Goal: Transaction & Acquisition: Purchase product/service

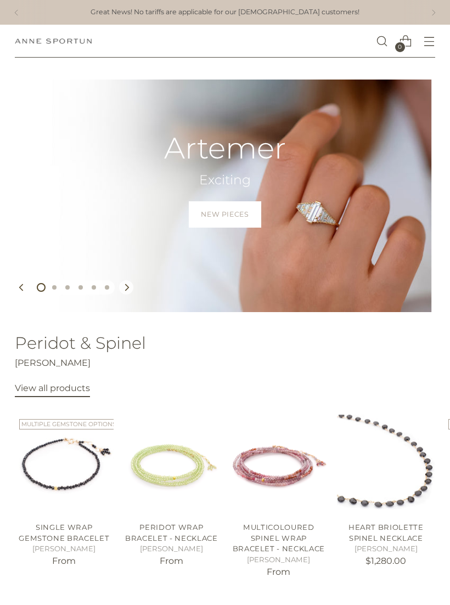
click at [428, 47] on span "Open menu modal" at bounding box center [429, 41] width 18 height 18
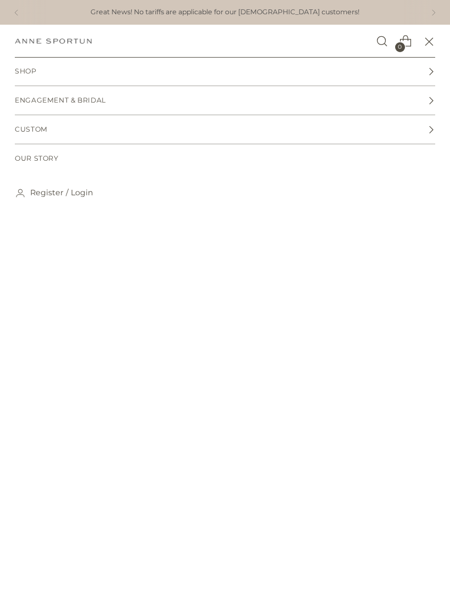
click at [429, 69] on icon at bounding box center [431, 71] width 8 height 8
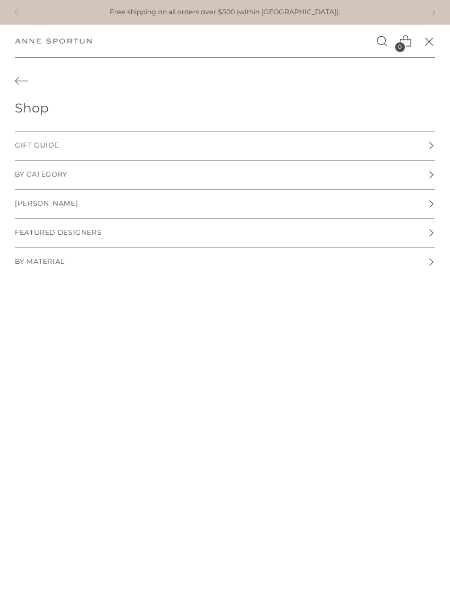
click at [65, 174] on span "By Category" at bounding box center [41, 174] width 53 height 10
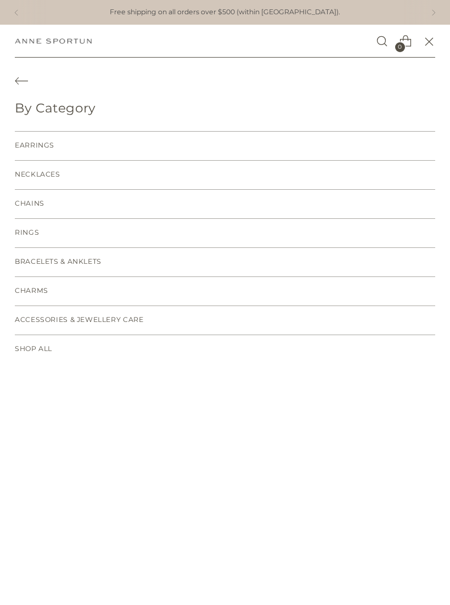
click at [32, 232] on span "Rings" at bounding box center [27, 233] width 24 height 10
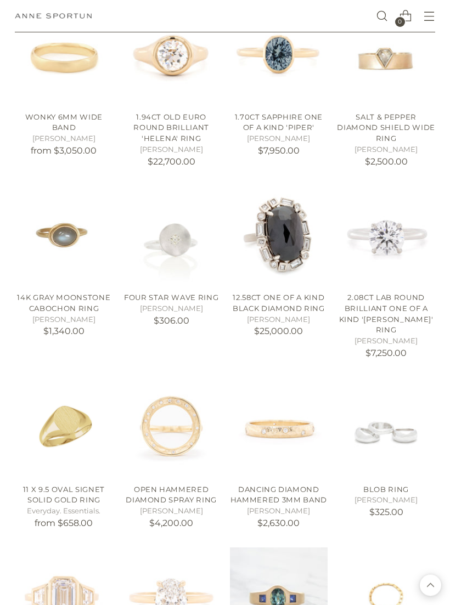
scroll to position [1344, 0]
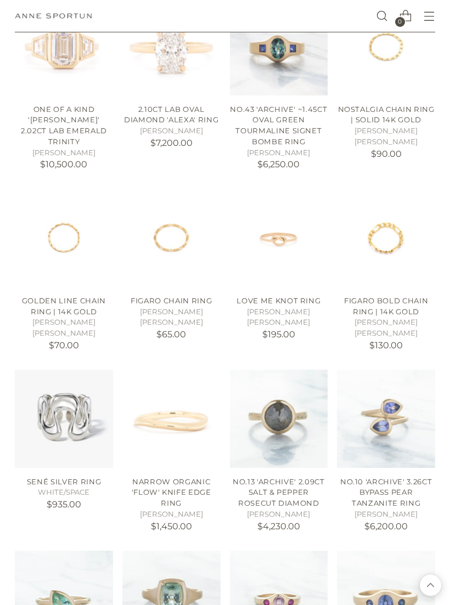
scroll to position [1894, 0]
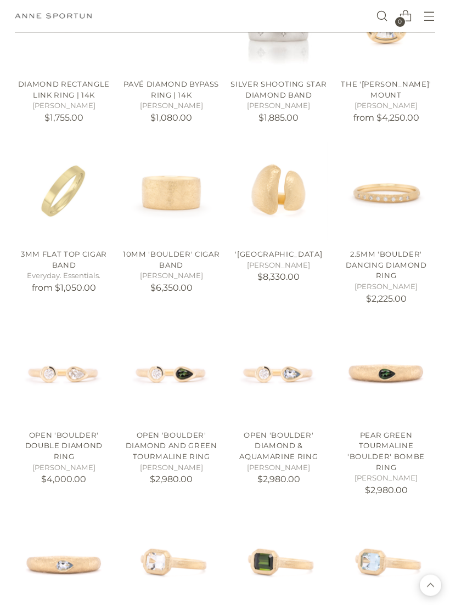
scroll to position [4451, 0]
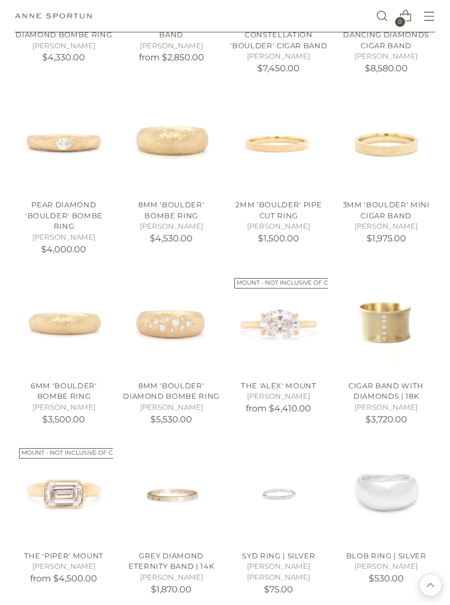
scroll to position [5415, 0]
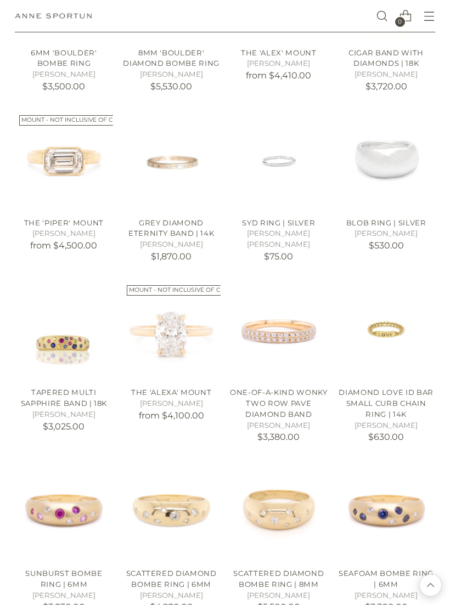
scroll to position [5748, 0]
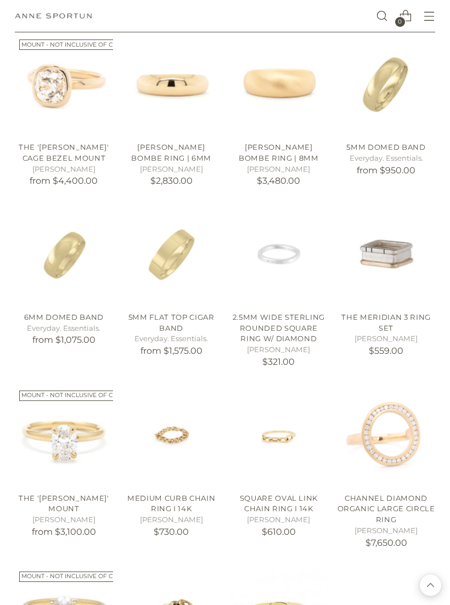
scroll to position [6344, 0]
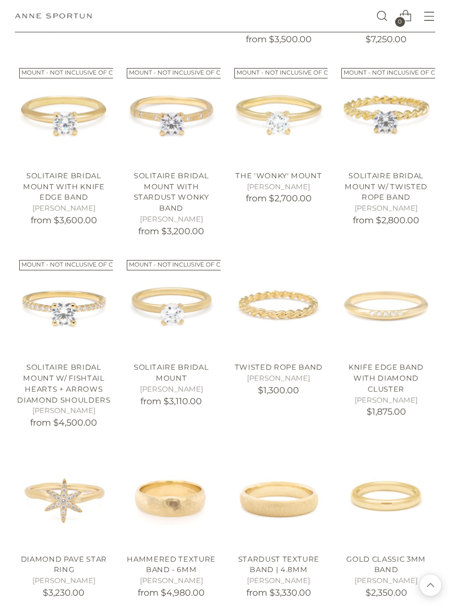
scroll to position [7742, 0]
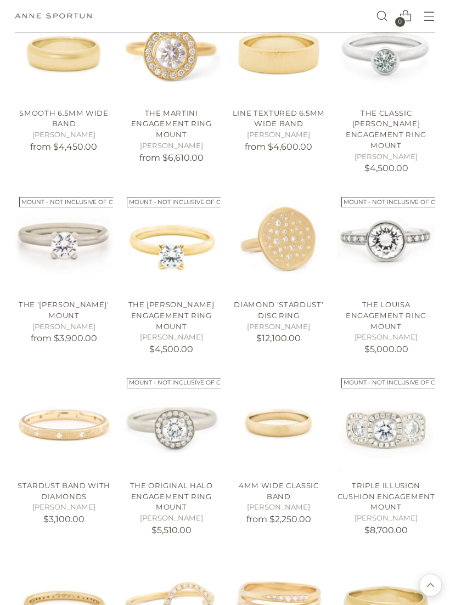
scroll to position [9568, 0]
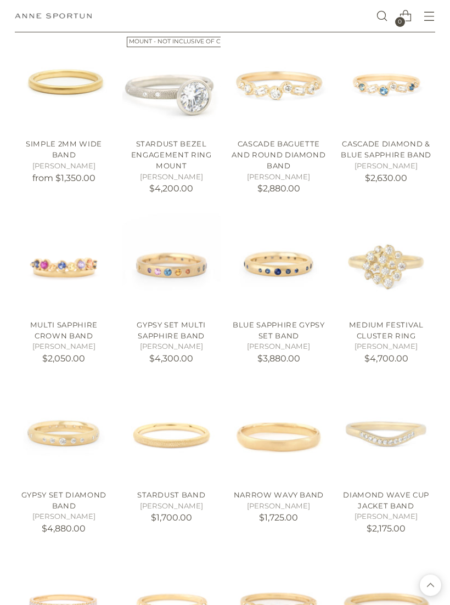
scroll to position [10431, 0]
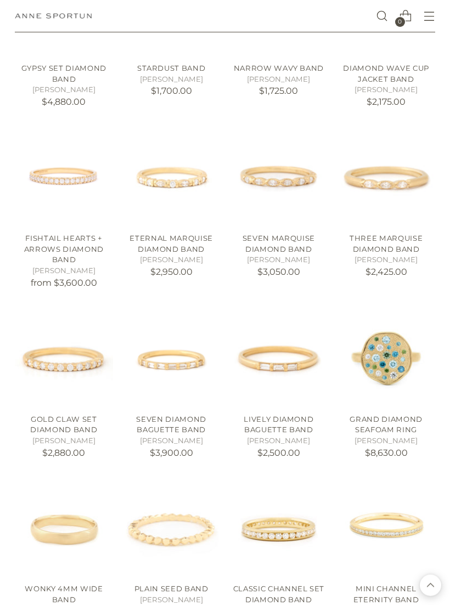
scroll to position [10857, 0]
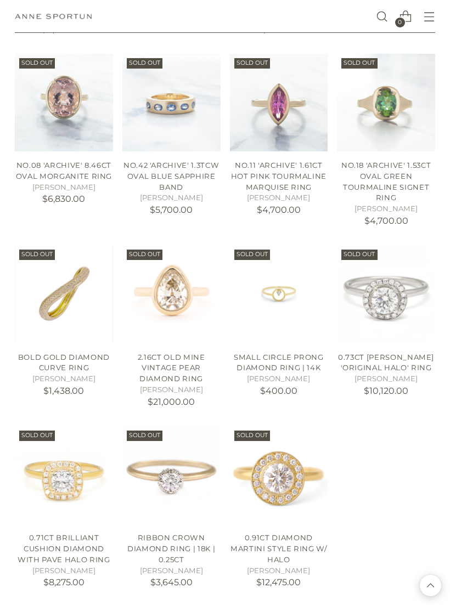
scroll to position [12333, 0]
